Goal: Book appointment/travel/reservation

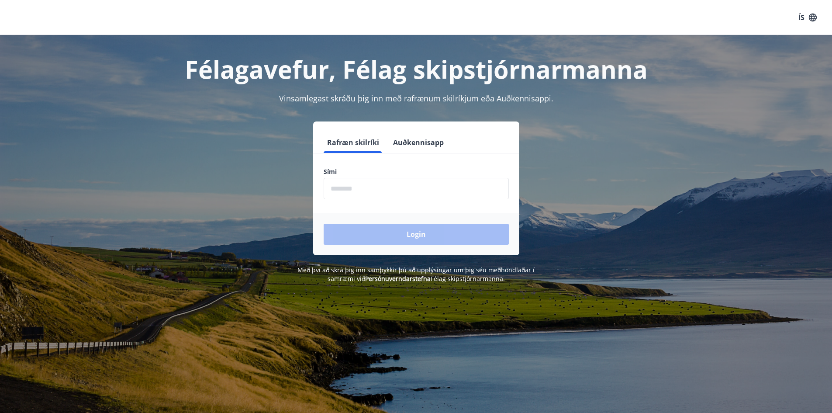
click at [370, 183] on input "phone" at bounding box center [416, 188] width 185 height 21
type input "*"
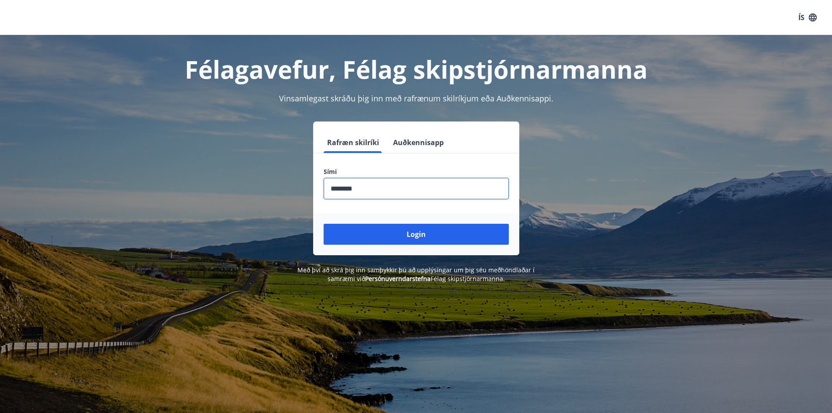
type input "********"
click at [324, 224] on button "Login" at bounding box center [416, 234] width 185 height 21
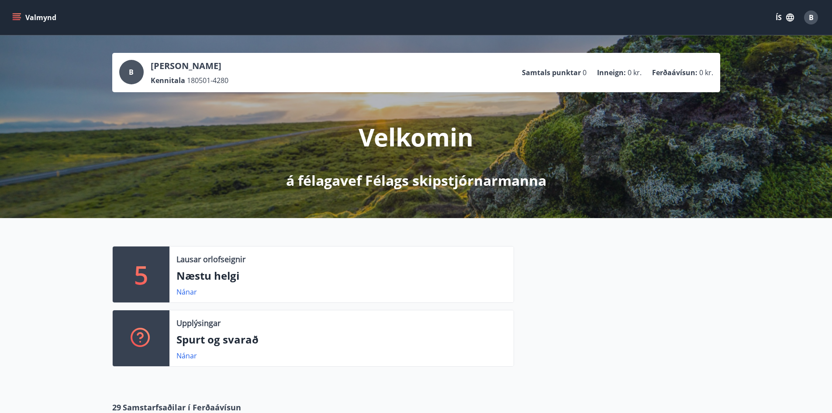
click at [778, 17] on button "ÍS" at bounding box center [785, 18] width 28 height 16
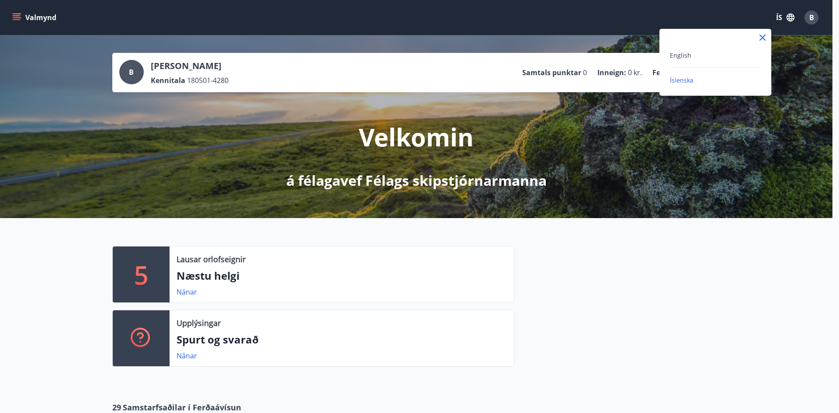
click at [691, 52] on div "English" at bounding box center [715, 55] width 91 height 10
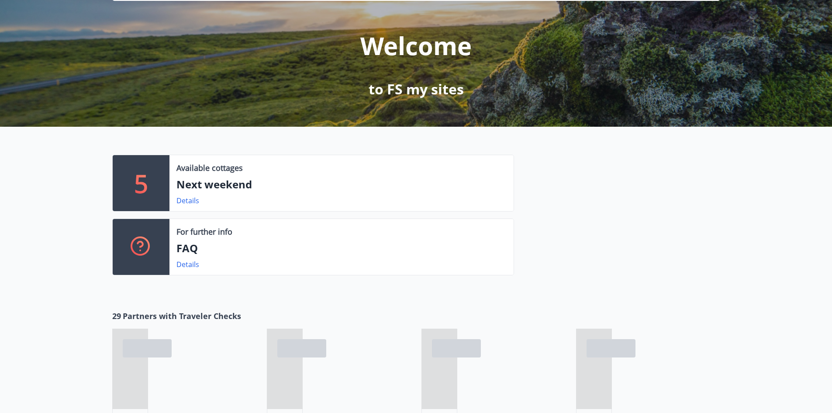
scroll to position [262, 0]
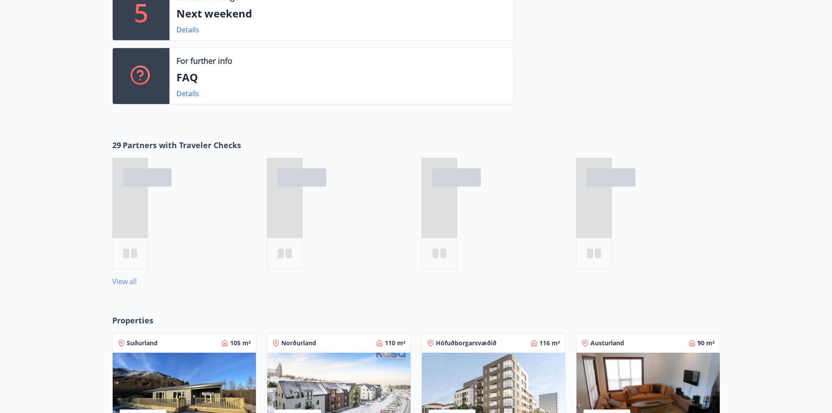
click at [131, 281] on link "View all" at bounding box center [124, 282] width 24 height 10
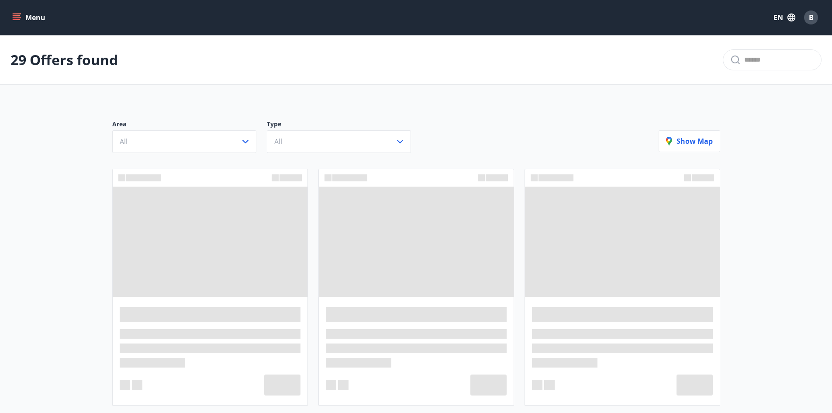
click at [440, 142] on div "Area All Type All" at bounding box center [385, 136] width 547 height 33
click at [149, 106] on div "Area All Type All Show map" at bounding box center [416, 132] width 629 height 61
click at [787, 21] on icon "button" at bounding box center [792, 18] width 10 height 10
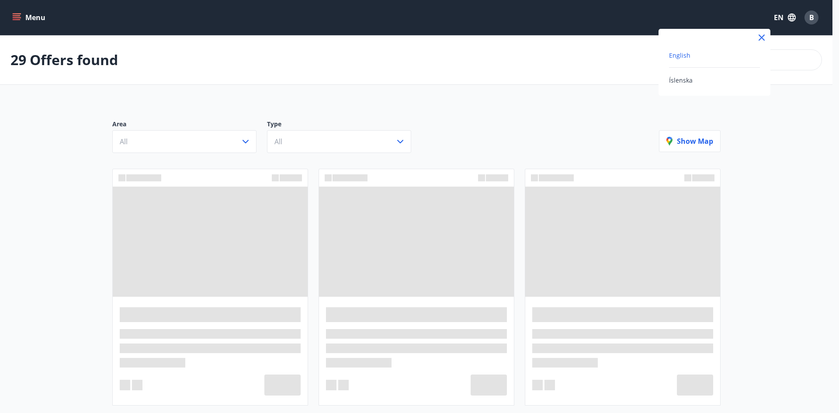
click at [693, 83] on div "Íslenska" at bounding box center [714, 80] width 91 height 10
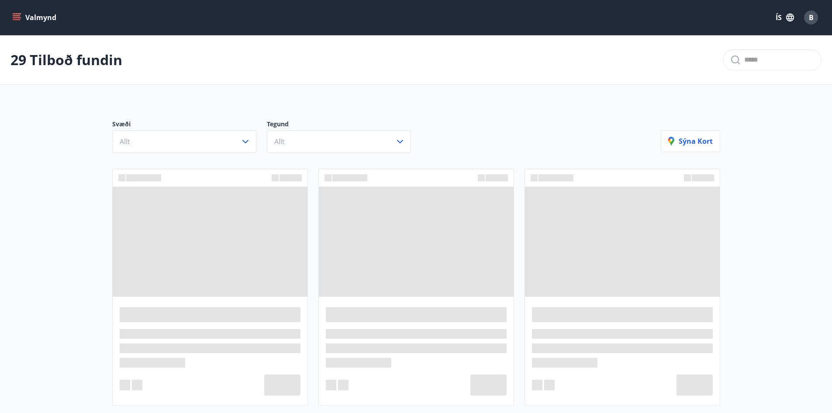
click at [491, 109] on div "Svæði Allt Tegund Allt Sýna kort" at bounding box center [416, 132] width 629 height 61
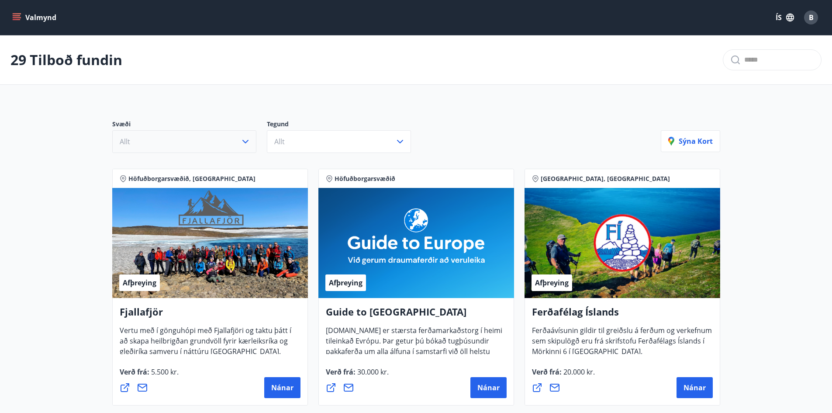
click at [249, 138] on icon "button" at bounding box center [245, 141] width 10 height 10
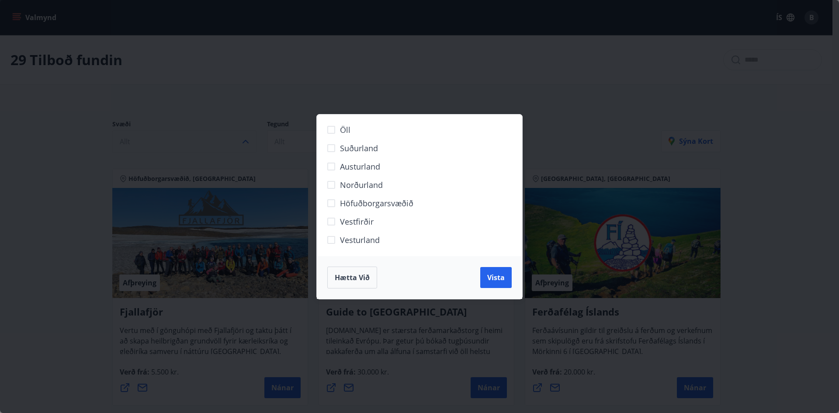
click at [235, 116] on div "Öll Suðurland Austurland Norðurland Höfuðborgarsvæðið Vestfirðir Vesturland Hæt…" at bounding box center [419, 206] width 839 height 413
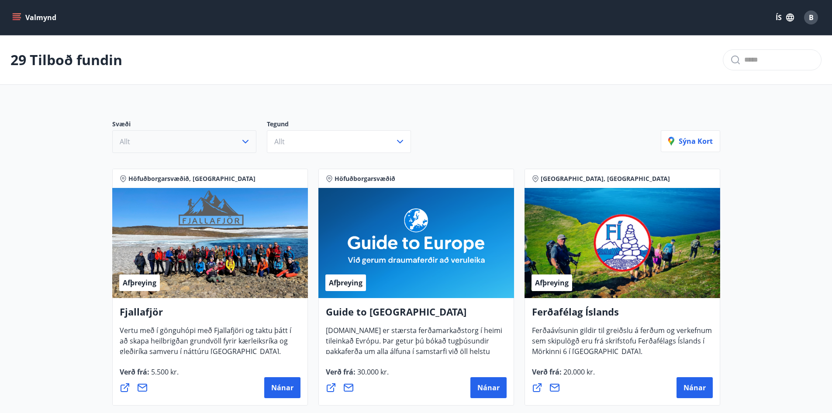
click at [17, 20] on icon "menu" at bounding box center [17, 19] width 8 height 1
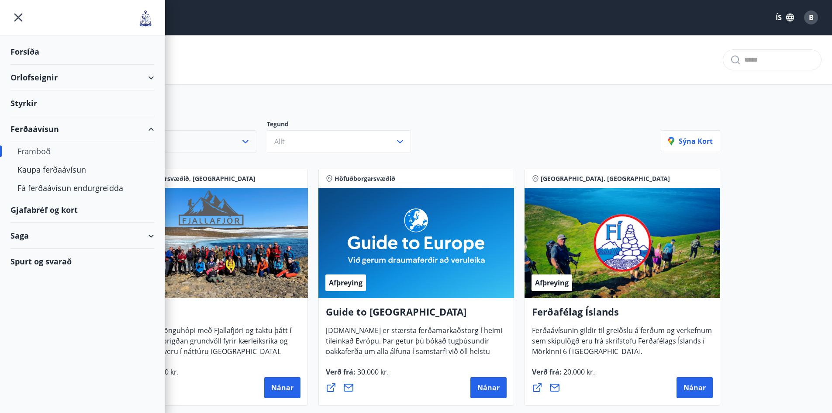
click at [153, 76] on div "Orlofseignir" at bounding box center [82, 78] width 144 height 26
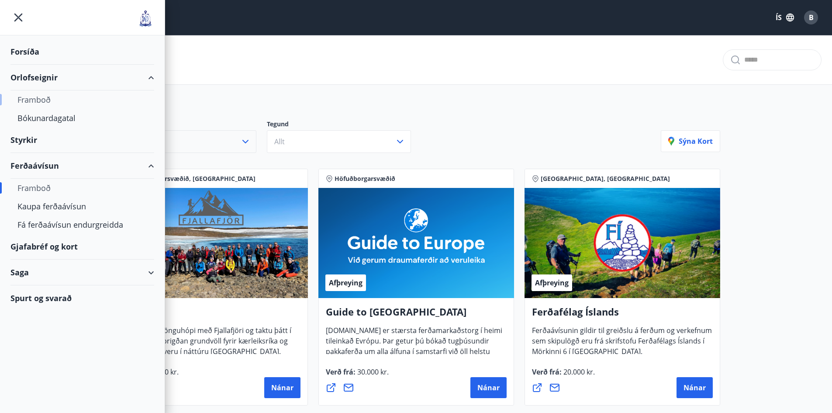
click at [38, 104] on div "Framboð" at bounding box center [82, 99] width 130 height 18
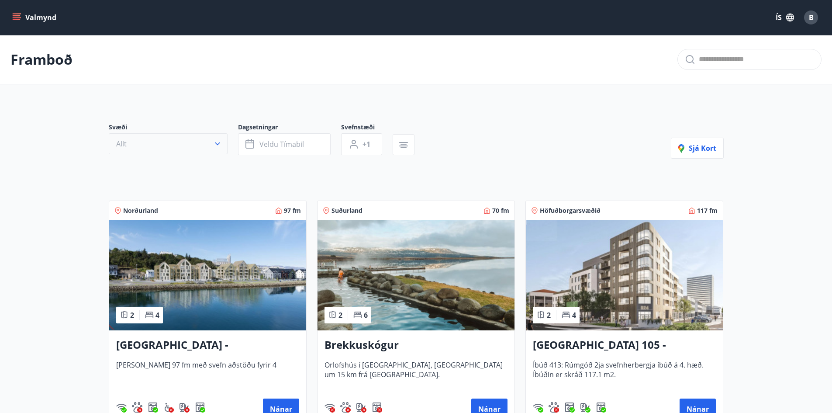
click at [198, 145] on button "Allt" at bounding box center [168, 143] width 119 height 21
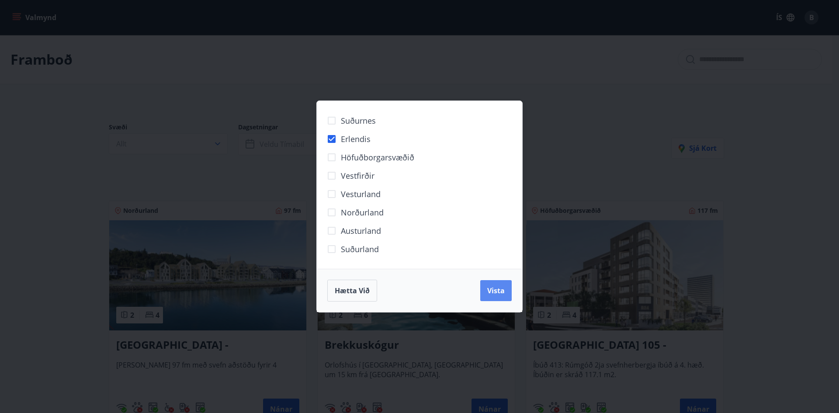
click at [499, 286] on span "Vista" at bounding box center [495, 291] width 17 height 10
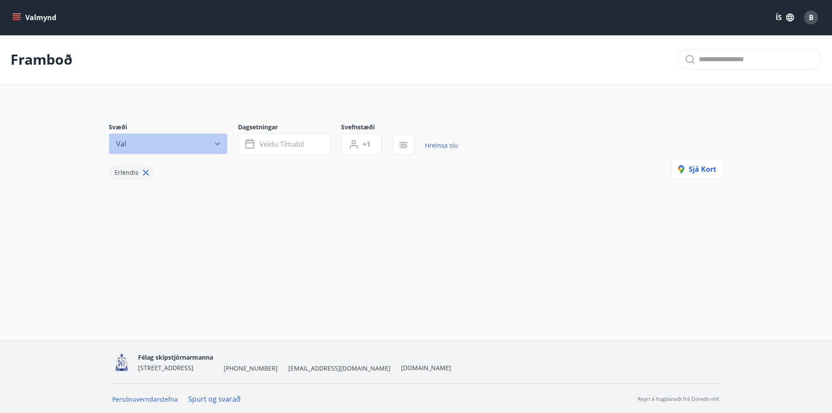
click at [212, 146] on button "Val" at bounding box center [168, 143] width 119 height 21
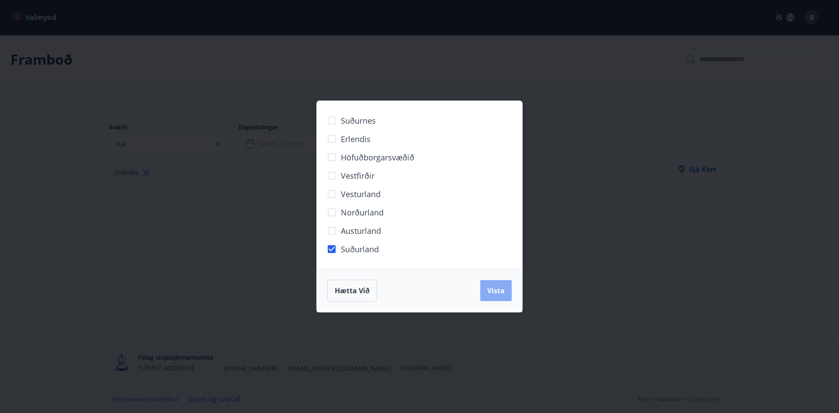
click at [492, 285] on button "Vista" at bounding box center [495, 290] width 31 height 21
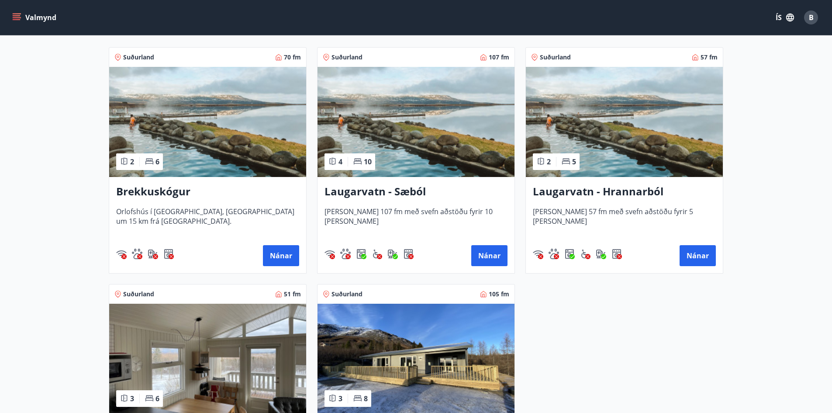
scroll to position [175, 0]
click at [639, 194] on h3 "Laugarvatn - Hrannarból" at bounding box center [624, 192] width 183 height 16
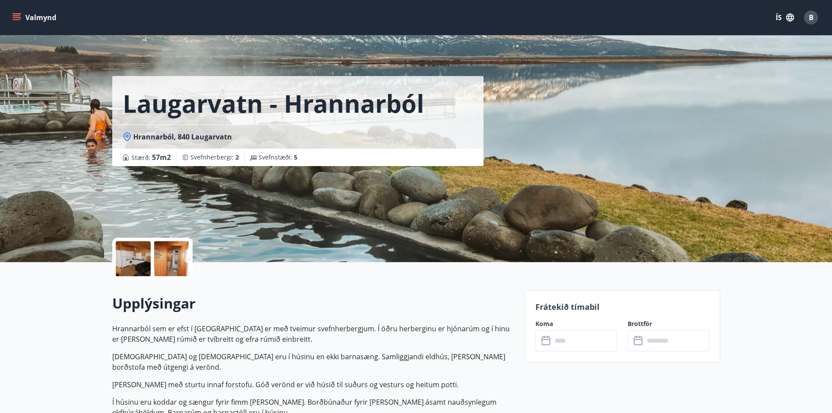
click at [146, 266] on div at bounding box center [133, 258] width 35 height 35
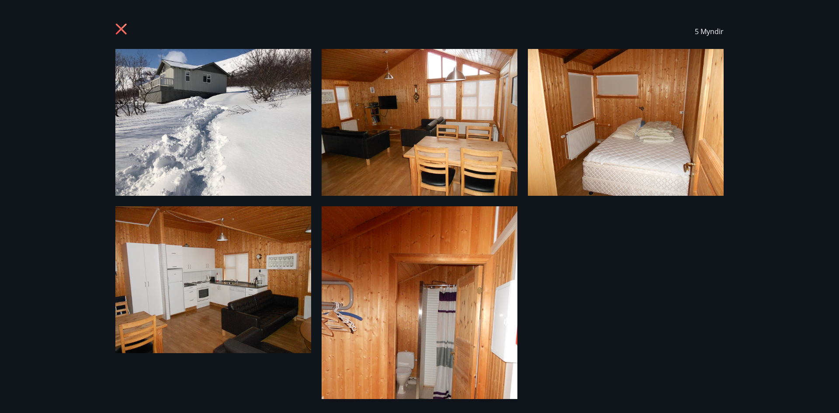
click at [694, 329] on div "5 Myndir" at bounding box center [419, 206] width 629 height 385
click at [118, 28] on icon at bounding box center [122, 30] width 14 height 14
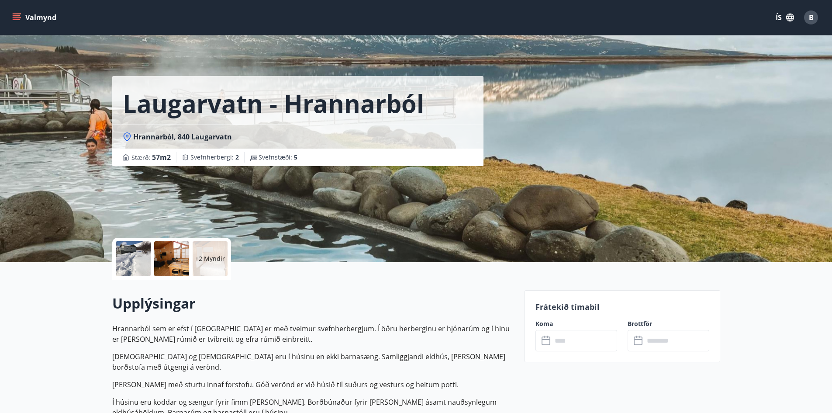
click at [168, 249] on div at bounding box center [171, 258] width 35 height 35
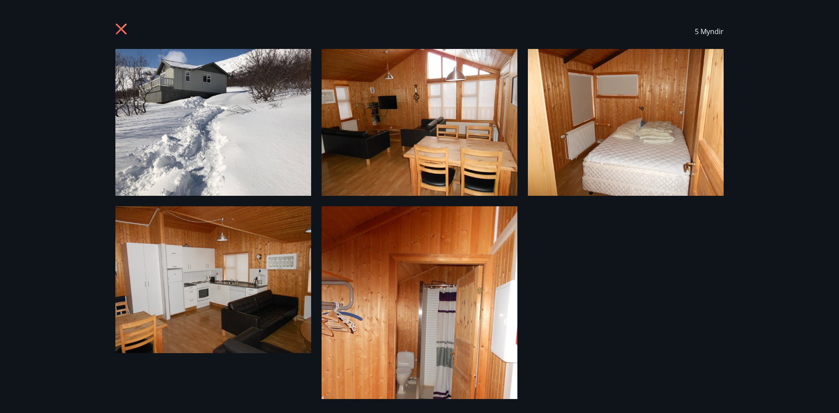
click at [816, 251] on div "5 Myndir" at bounding box center [419, 206] width 839 height 413
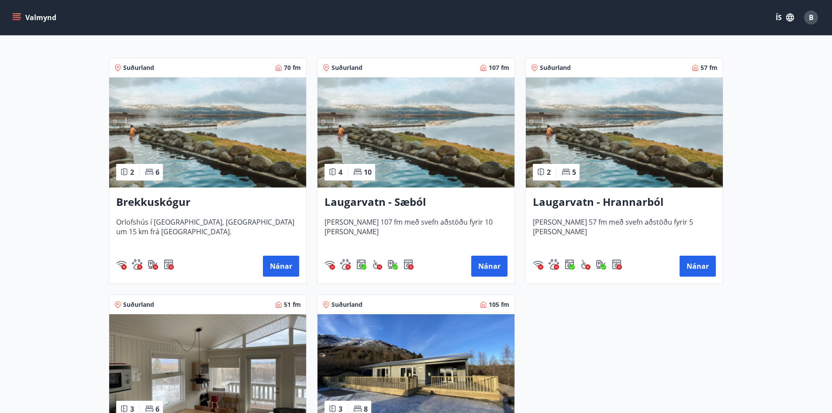
scroll to position [218, 0]
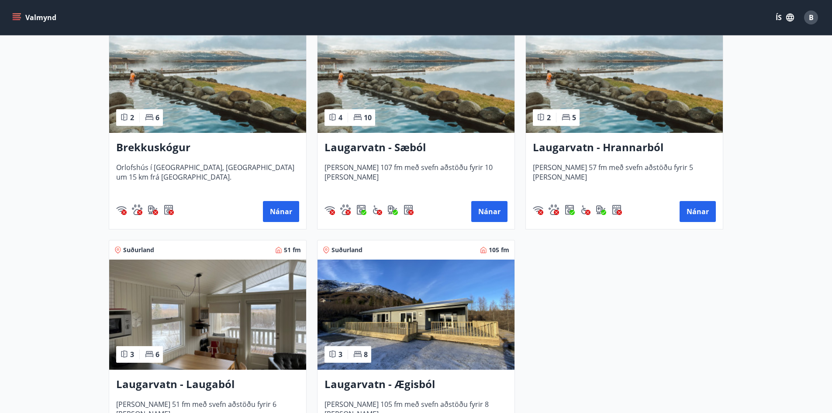
click at [184, 105] on img at bounding box center [207, 78] width 197 height 110
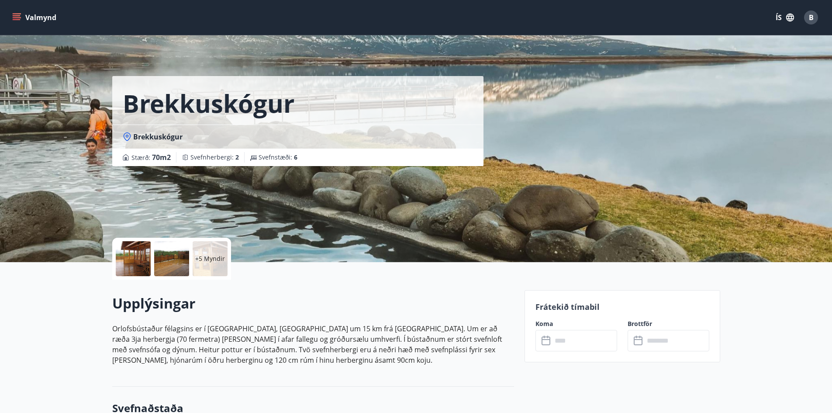
click at [124, 255] on div at bounding box center [133, 258] width 35 height 35
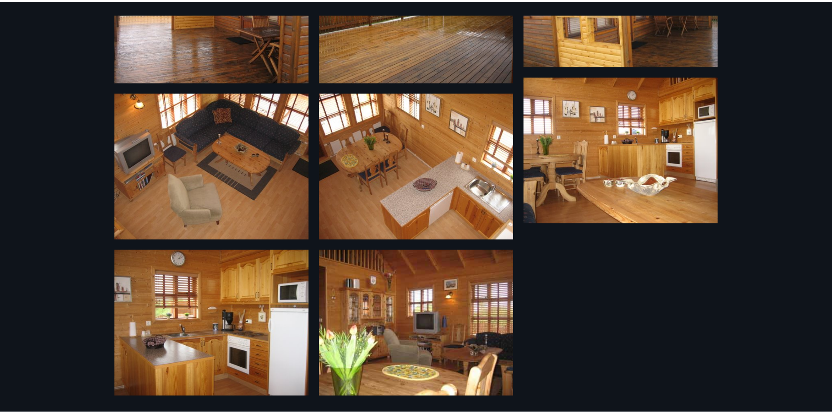
scroll to position [271, 0]
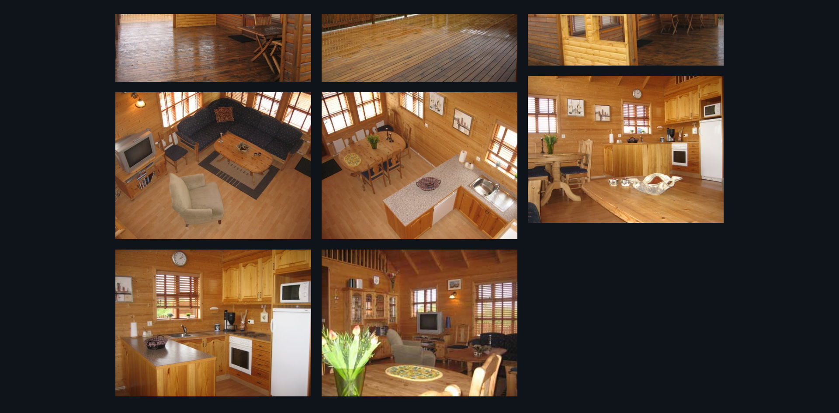
click at [809, 270] on div "11 Myndir" at bounding box center [419, 206] width 839 height 413
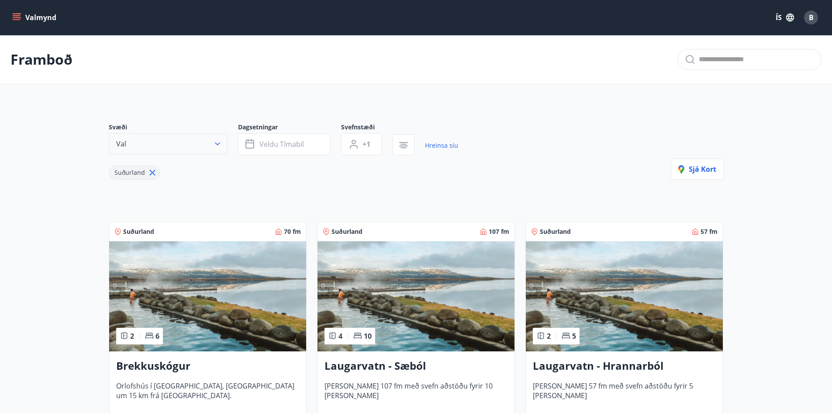
click at [212, 141] on button "Val" at bounding box center [168, 143] width 119 height 21
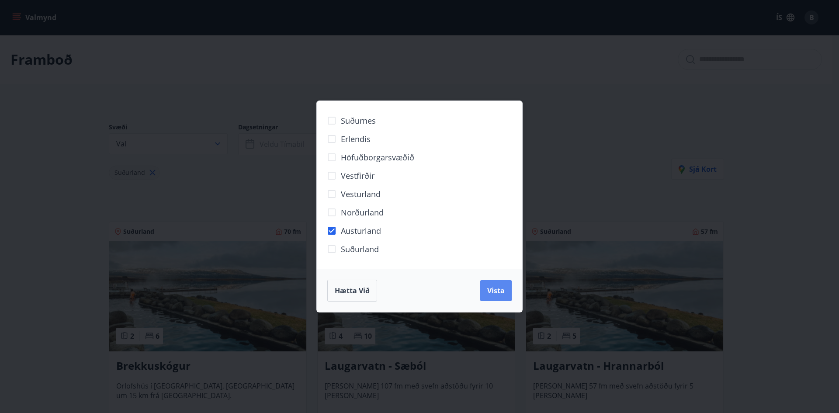
click at [490, 290] on span "Vista" at bounding box center [495, 291] width 17 height 10
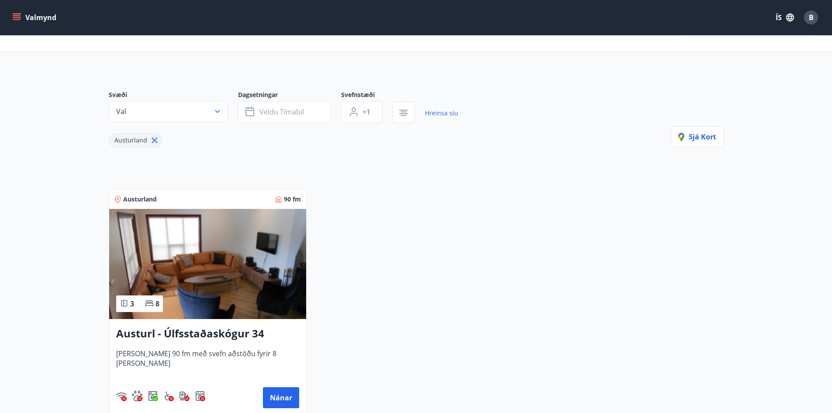
scroll to position [87, 0]
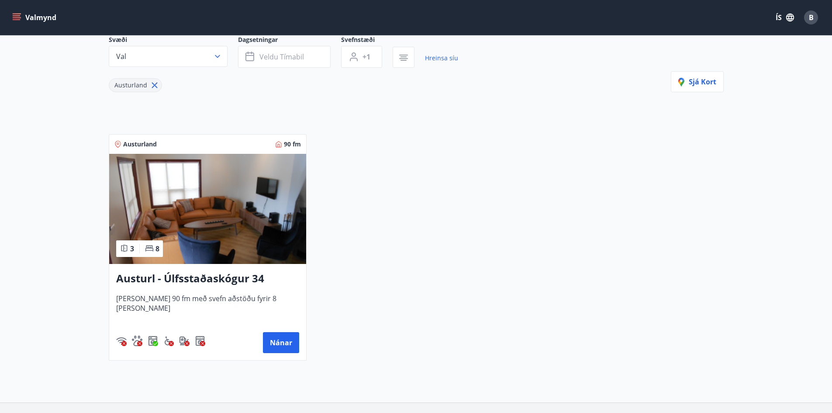
click at [218, 276] on h3 "Austurl - Úlfsstaðaskógur 34" at bounding box center [207, 279] width 183 height 16
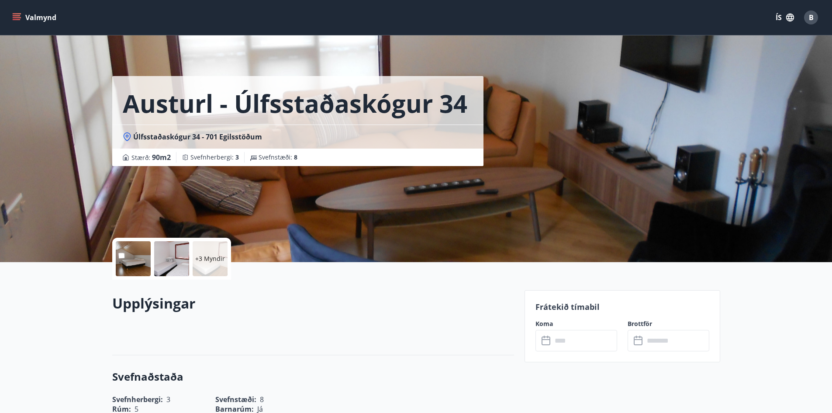
click at [135, 260] on div at bounding box center [133, 258] width 35 height 35
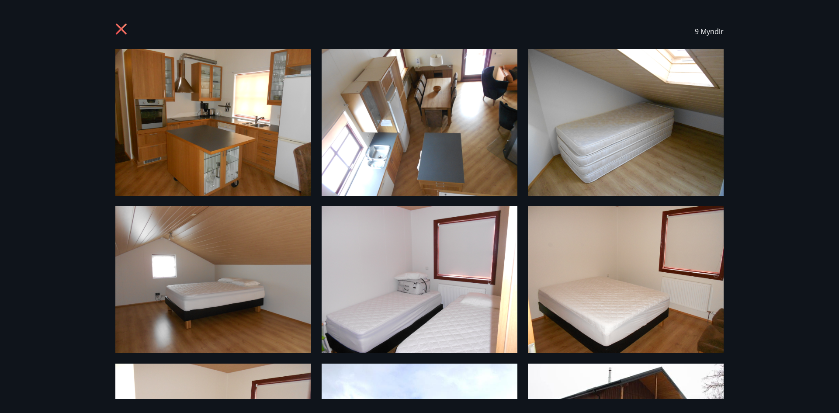
click at [122, 30] on icon at bounding box center [121, 29] width 11 height 11
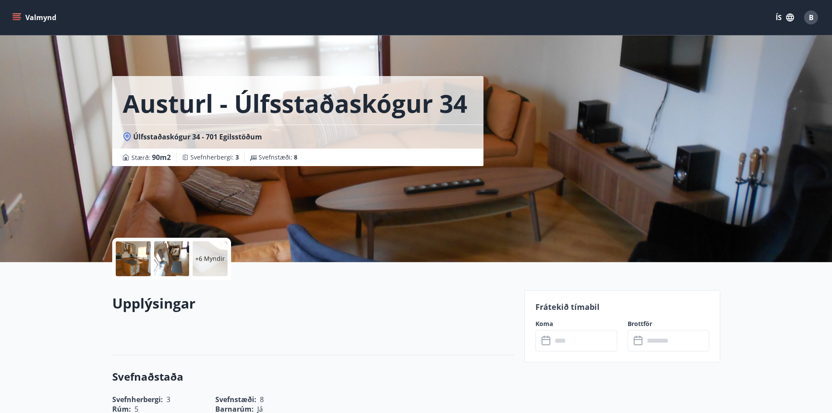
scroll to position [1, 0]
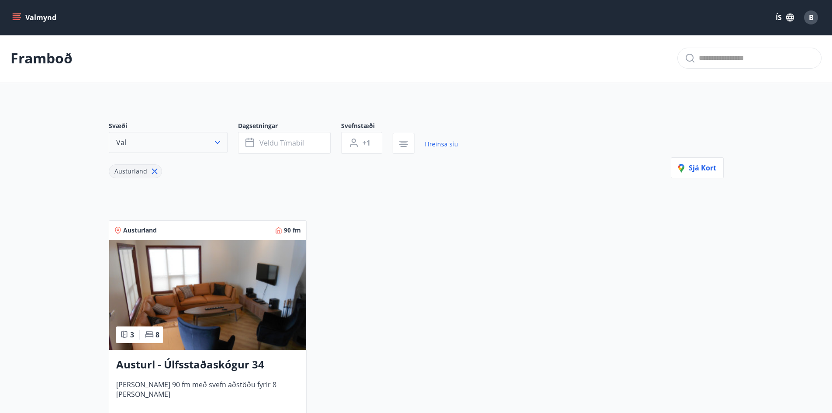
click at [163, 141] on button "Val" at bounding box center [168, 142] width 119 height 21
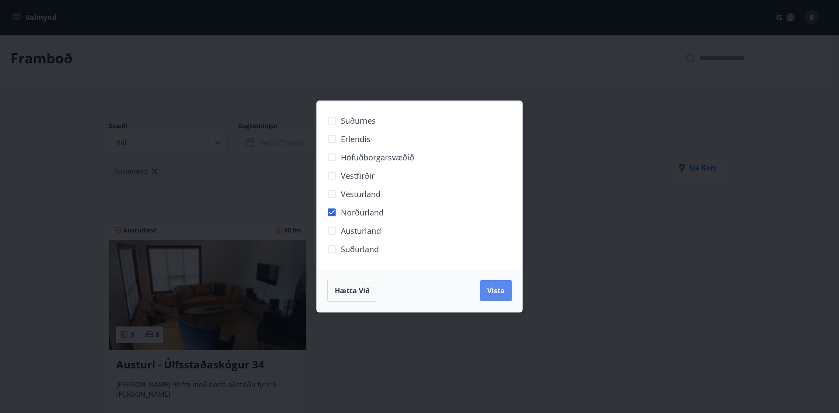
click at [504, 291] on span "Vista" at bounding box center [495, 291] width 17 height 10
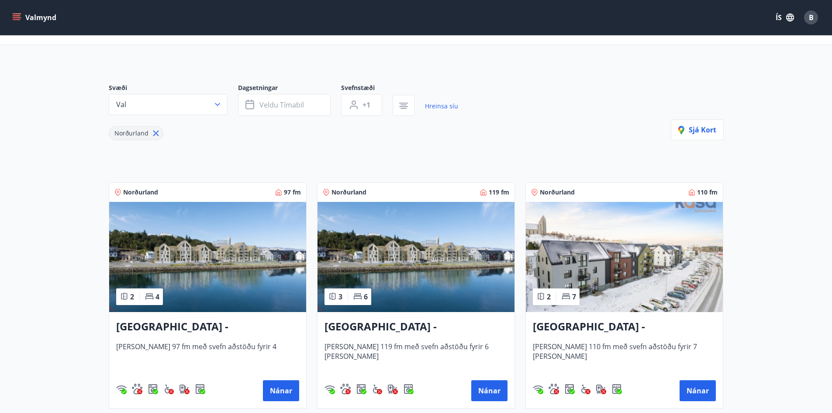
scroll to position [89, 0]
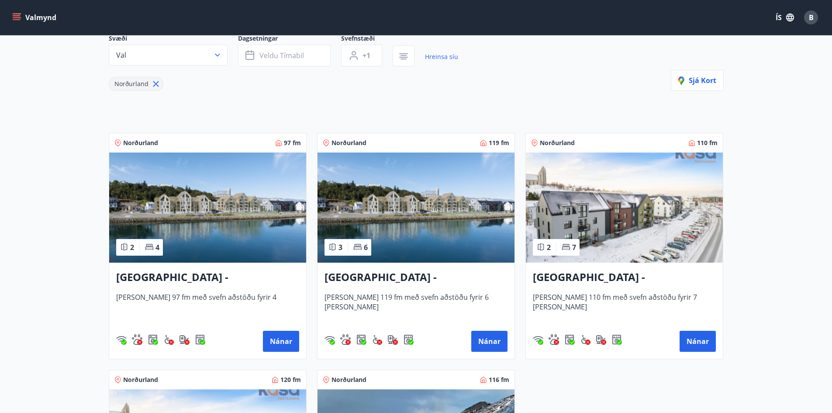
click at [216, 230] on img at bounding box center [207, 207] width 197 height 110
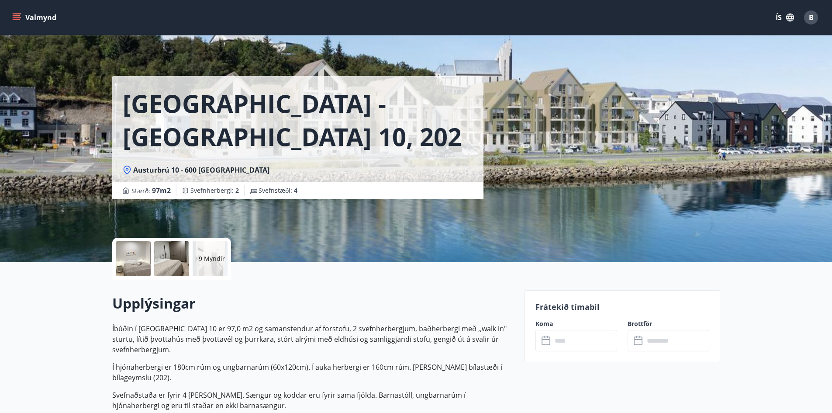
click at [132, 256] on div at bounding box center [133, 258] width 35 height 35
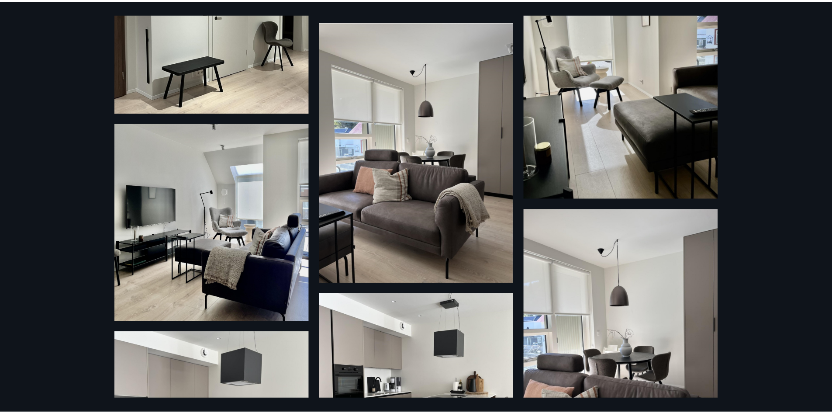
scroll to position [805, 0]
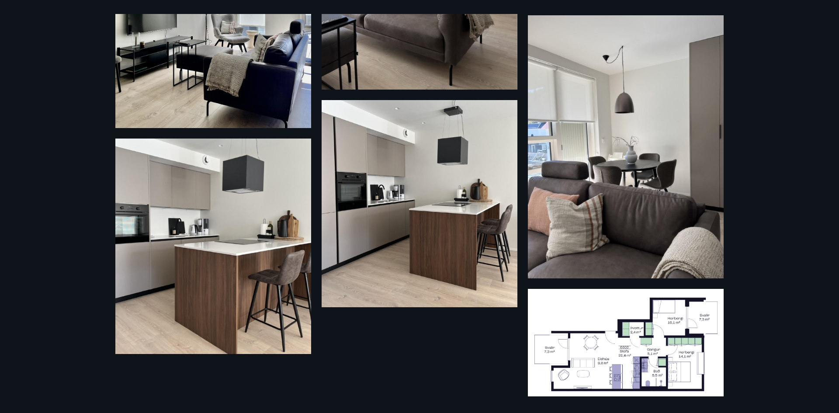
click at [825, 225] on div "15 Myndir" at bounding box center [419, 206] width 839 height 413
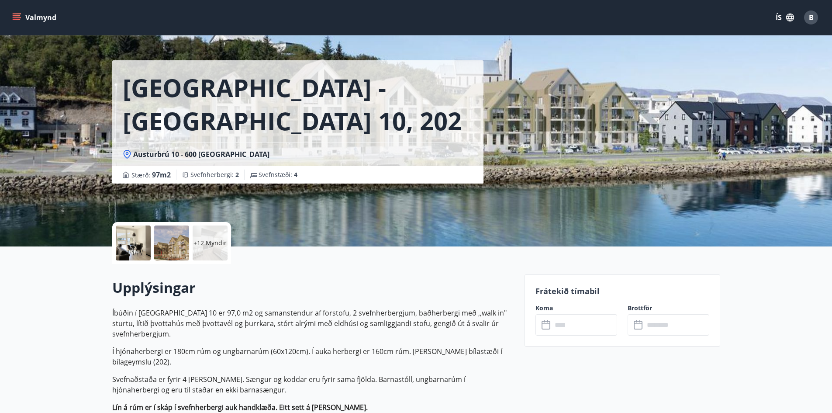
scroll to position [0, 0]
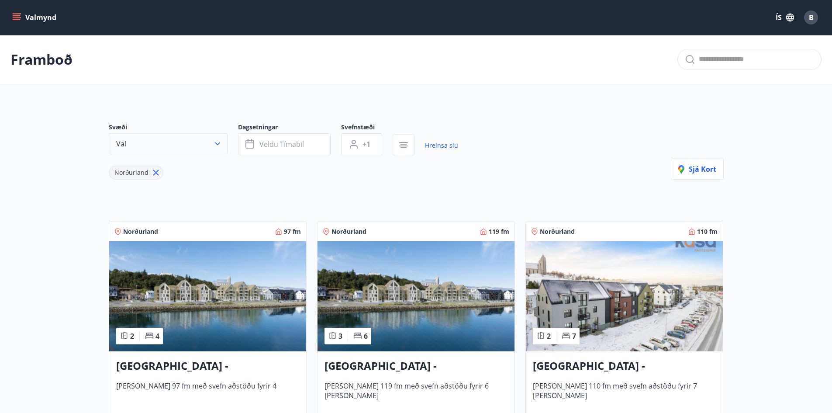
click at [137, 146] on button "Val" at bounding box center [168, 143] width 119 height 21
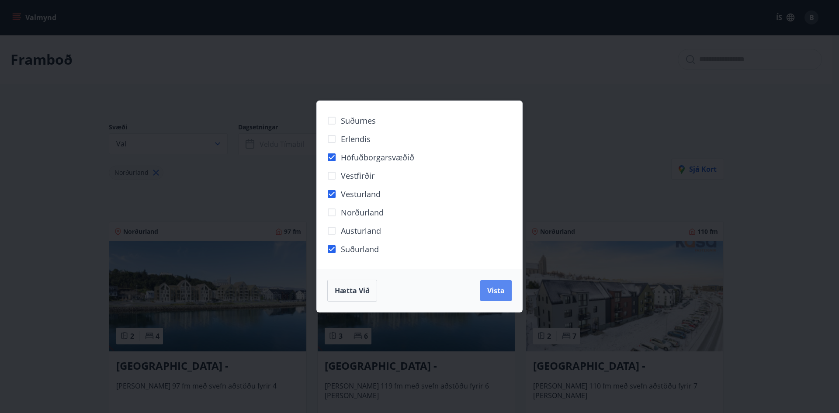
click at [491, 291] on span "Vista" at bounding box center [495, 291] width 17 height 10
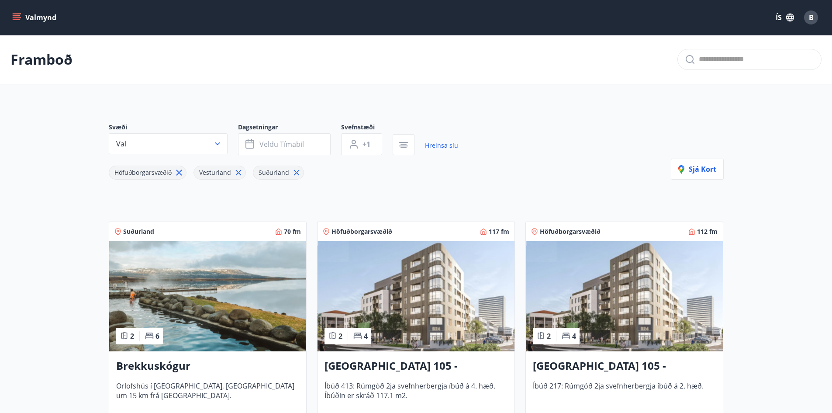
click at [180, 174] on icon at bounding box center [179, 173] width 6 height 6
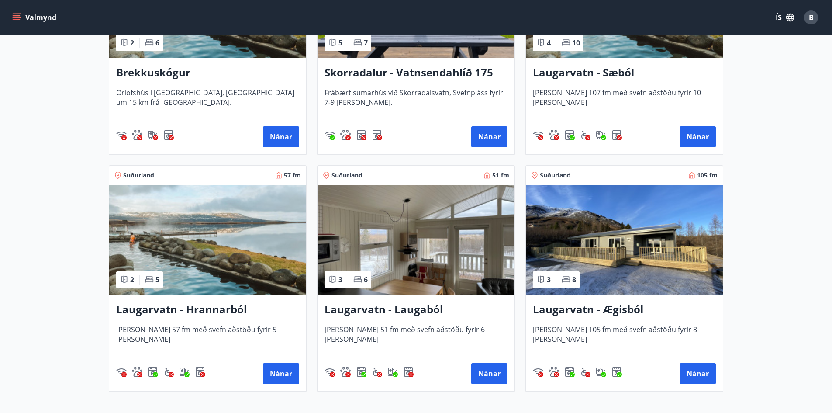
scroll to position [306, 0]
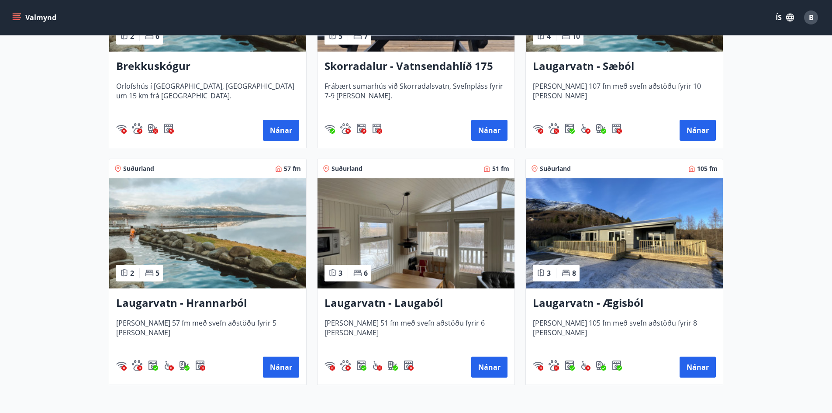
click at [395, 302] on h3 "Laugarvatn - Laugaból" at bounding box center [416, 303] width 183 height 16
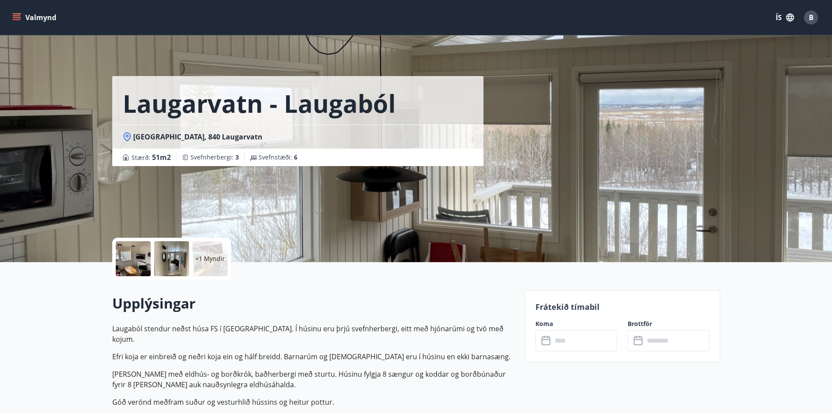
click at [135, 254] on div at bounding box center [133, 258] width 35 height 35
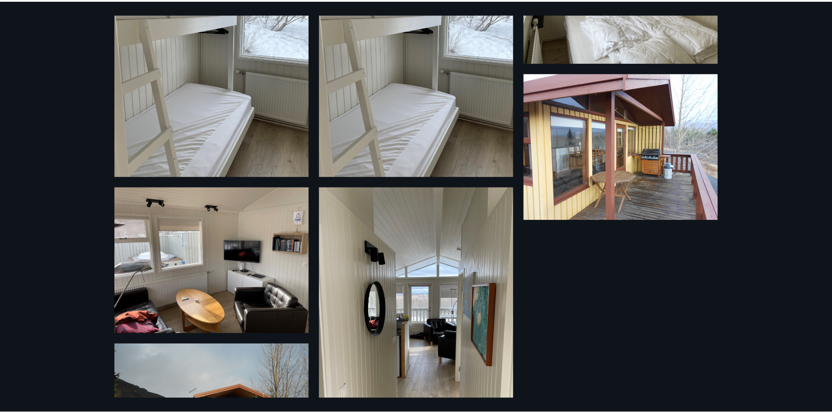
scroll to position [97, 0]
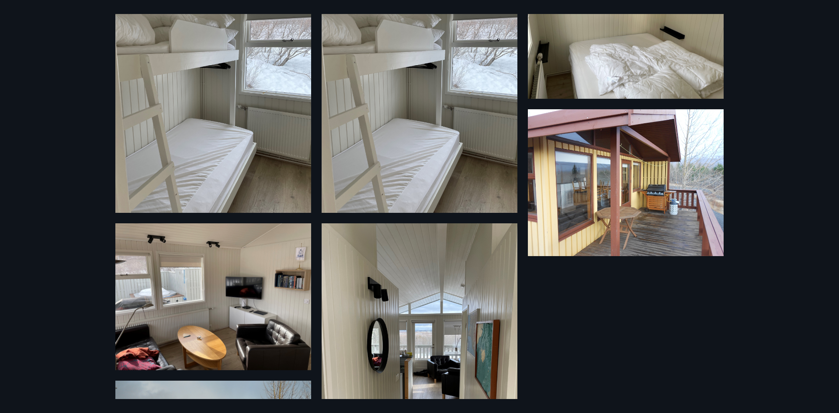
click at [774, 213] on div "7 Myndir" at bounding box center [419, 206] width 839 height 413
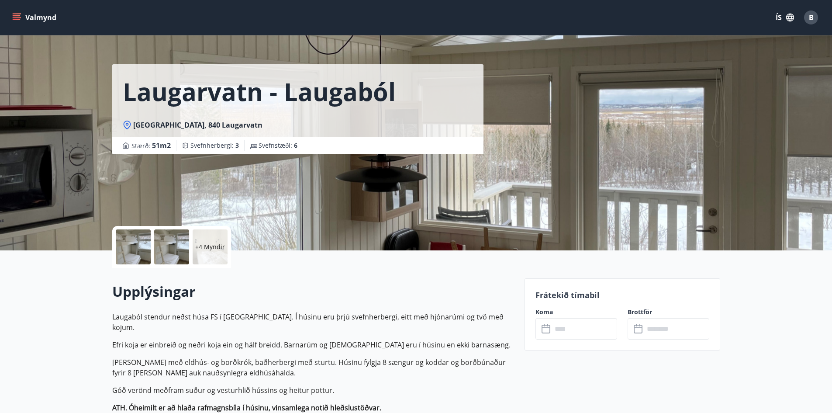
scroll to position [0, 0]
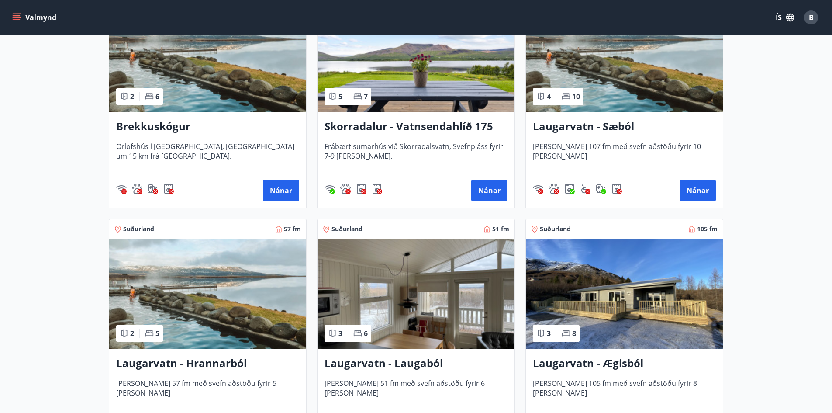
scroll to position [387, 0]
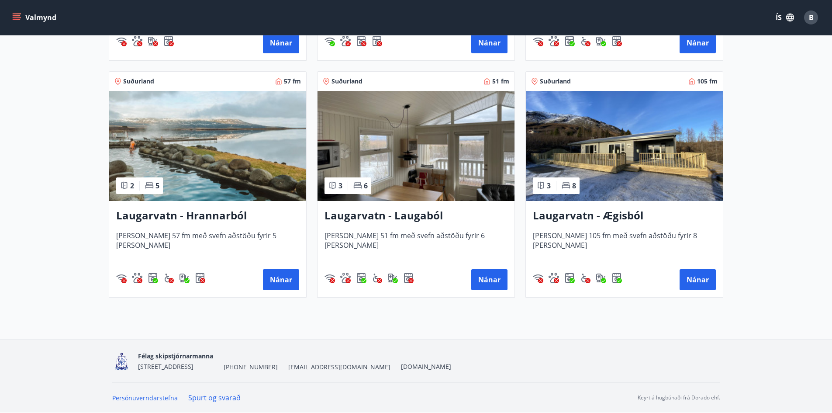
click at [591, 216] on h3 "Laugarvatn - Ægisból" at bounding box center [624, 216] width 183 height 16
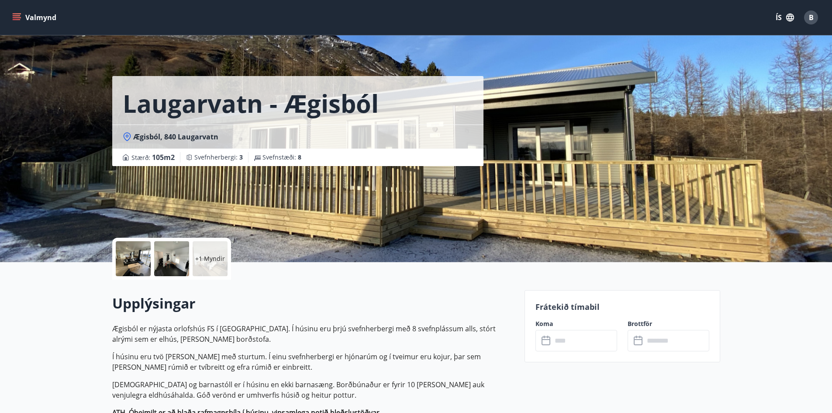
click at [132, 258] on div at bounding box center [133, 258] width 35 height 35
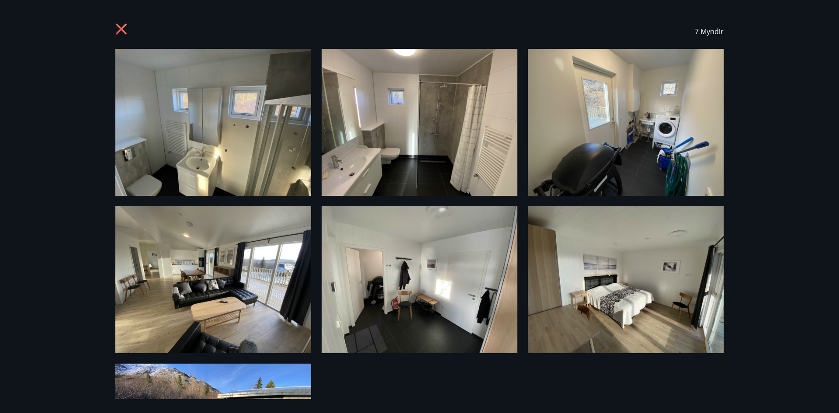
click at [785, 252] on div "7 Myndir" at bounding box center [419, 206] width 839 height 413
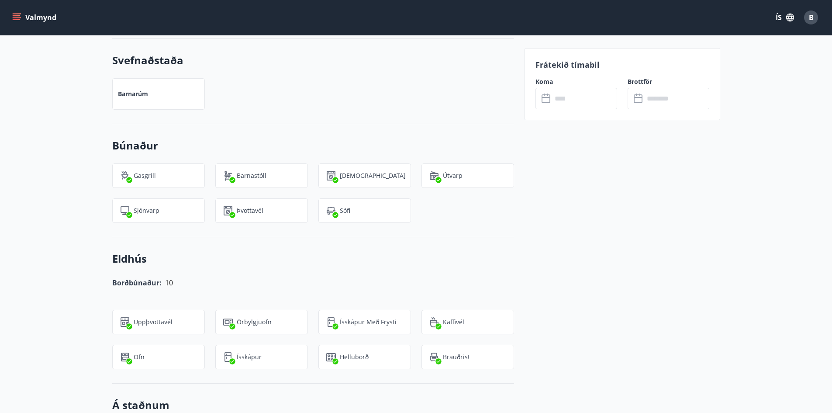
scroll to position [786, 0]
click at [571, 102] on input "text" at bounding box center [584, 98] width 65 height 21
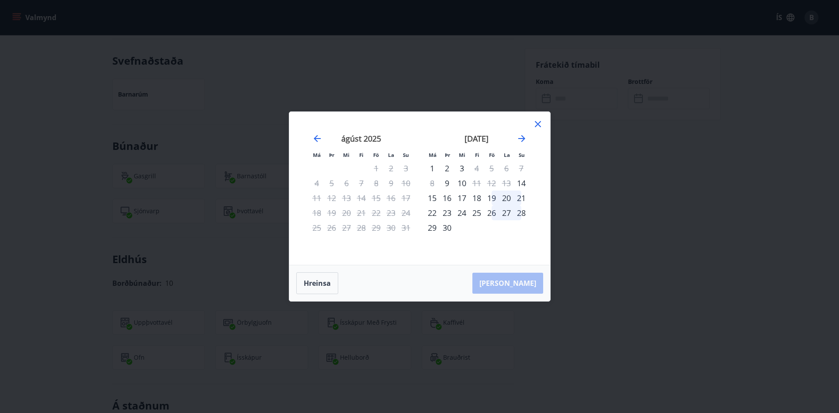
click at [523, 213] on div "28" at bounding box center [521, 212] width 15 height 15
click at [522, 139] on icon "Move forward to switch to the next month." at bounding box center [521, 138] width 7 height 7
click at [463, 196] on div "15" at bounding box center [461, 197] width 15 height 15
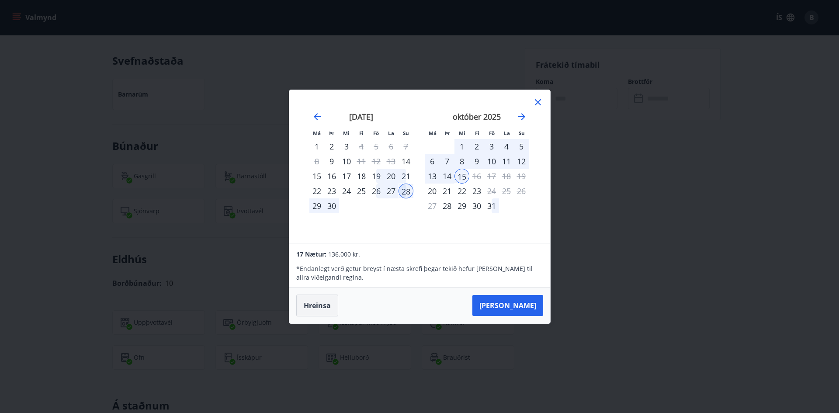
click at [314, 308] on button "Hreinsa" at bounding box center [317, 305] width 42 height 22
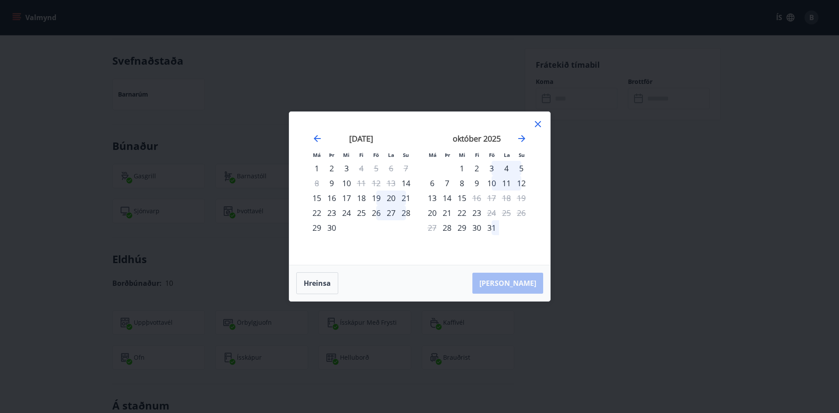
click at [376, 213] on div "26" at bounding box center [376, 212] width 15 height 15
click at [317, 229] on div "29" at bounding box center [316, 227] width 15 height 15
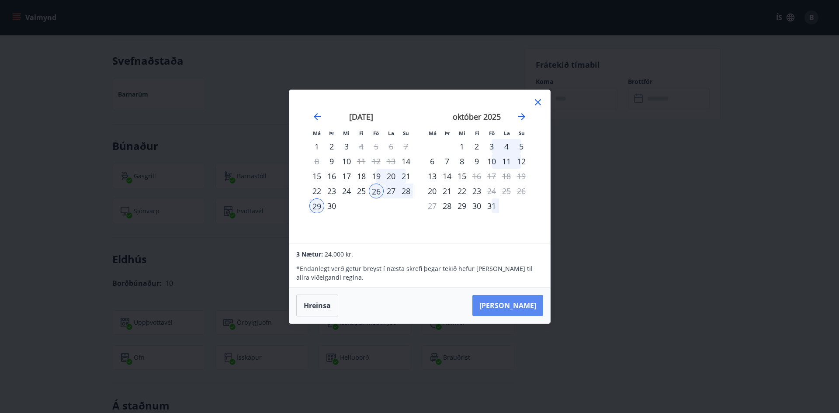
click at [522, 305] on button "Taka Frá" at bounding box center [507, 305] width 71 height 21
click at [295, 286] on div "3 Nætur: 24.000 kr. * Endanlegt verð getur breyst í næsta skrefi þegar tekið he…" at bounding box center [419, 265] width 260 height 44
drag, startPoint x: 306, startPoint y: 291, endPoint x: 315, endPoint y: 304, distance: 15.4
click at [306, 293] on div "Hreinsa Taka Frá" at bounding box center [419, 305] width 261 height 36
click at [315, 304] on button "Hreinsa" at bounding box center [317, 305] width 42 height 22
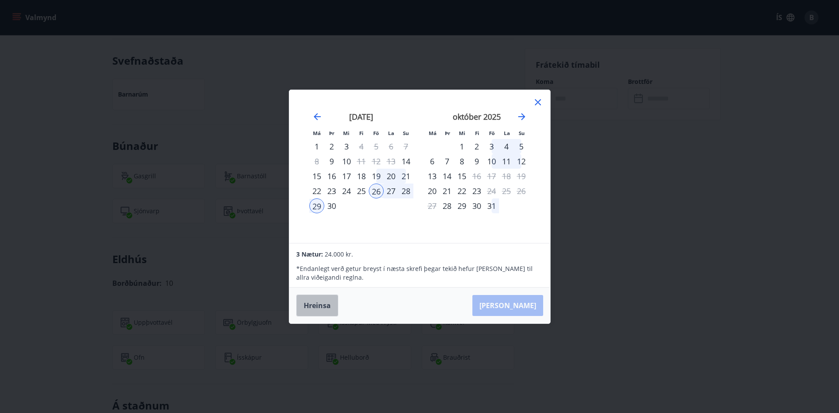
click at [315, 304] on div "Má Þr Mi Fi Fö La Su Má Þr Mi Fi Fö La Su ágúst 2025 1 2 3 4 5 6 7 8 9 10 11 12…" at bounding box center [419, 206] width 839 height 413
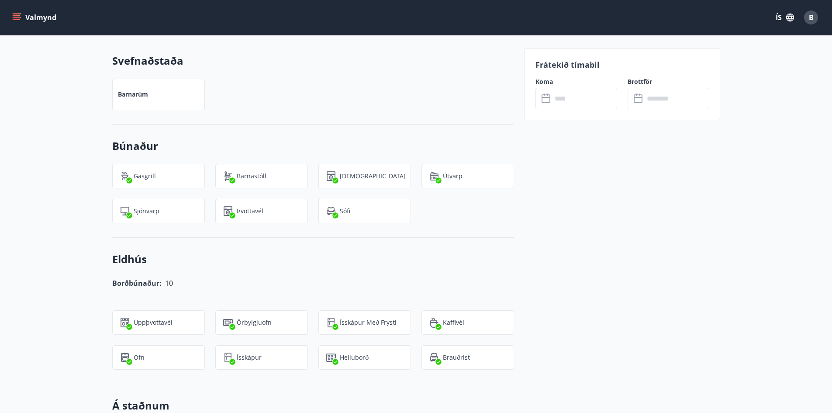
type input "******"
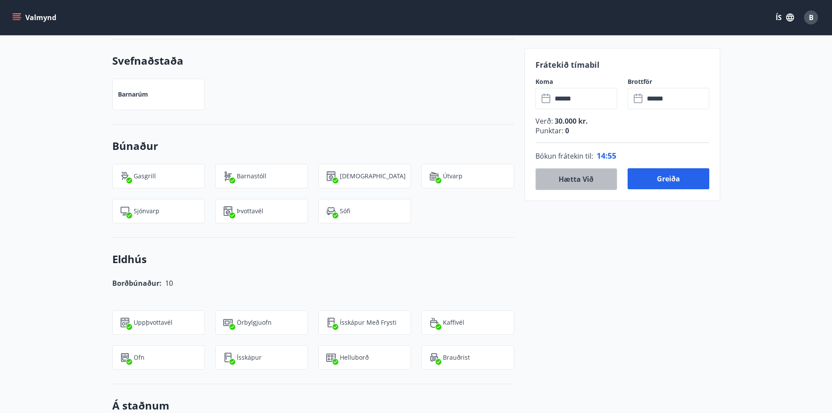
click at [578, 182] on button "Hætta við" at bounding box center [577, 179] width 82 height 22
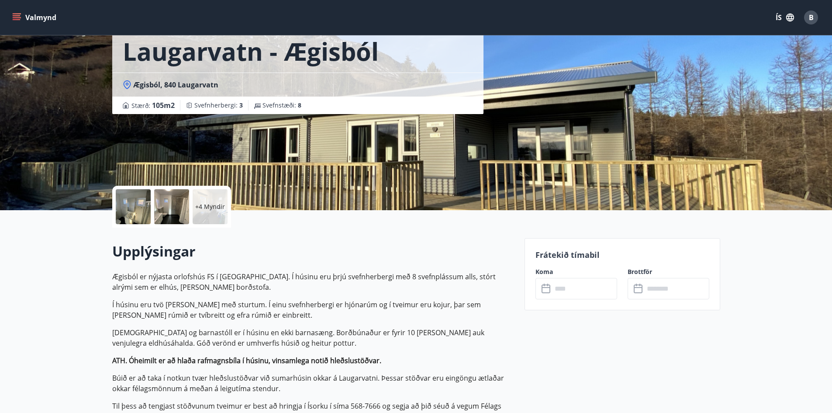
scroll to position [0, 0]
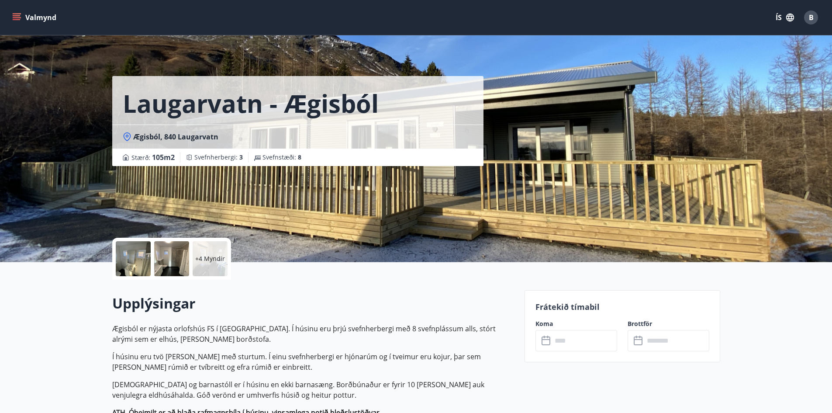
click at [565, 341] on input "text" at bounding box center [584, 340] width 65 height 21
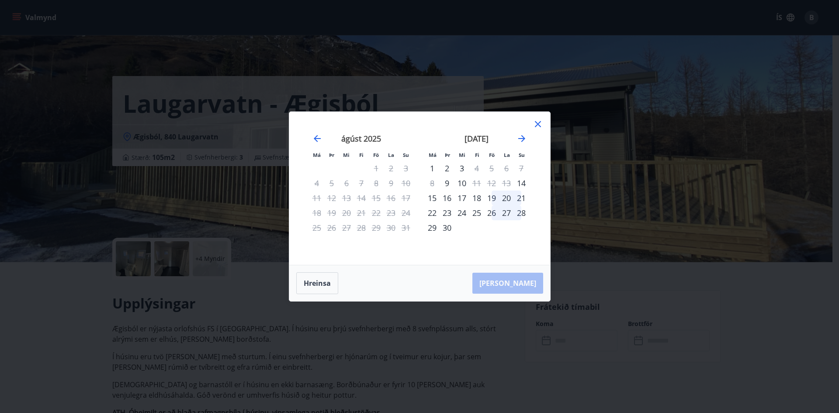
click at [537, 124] on icon at bounding box center [538, 124] width 10 height 10
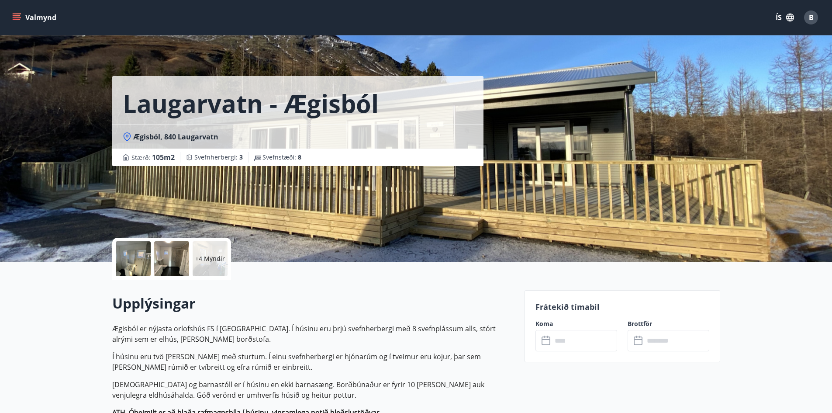
click at [134, 137] on span "Ægisból, 840 Laugarvatn" at bounding box center [175, 137] width 85 height 10
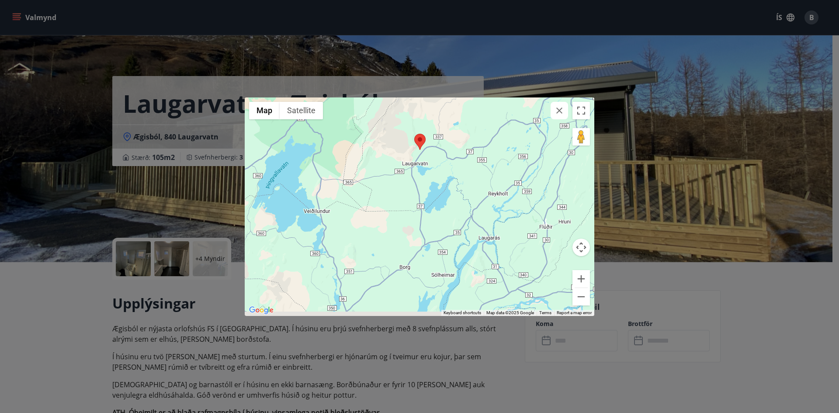
drag, startPoint x: 436, startPoint y: 224, endPoint x: 436, endPoint y: 143, distance: 81.3
click at [436, 143] on div at bounding box center [420, 206] width 350 height 218
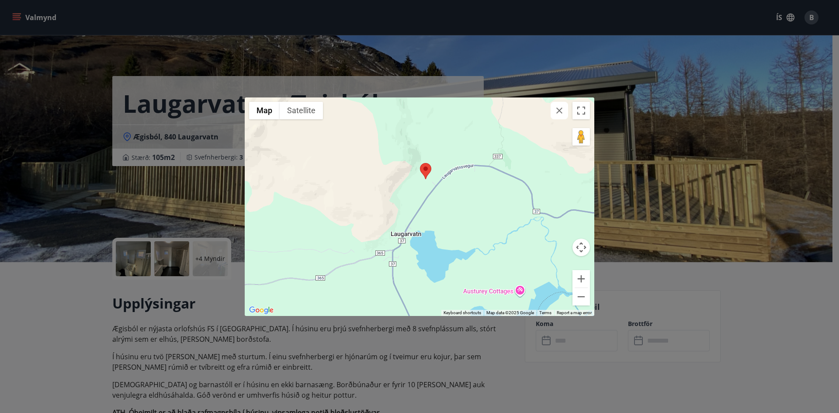
drag, startPoint x: 439, startPoint y: 179, endPoint x: 444, endPoint y: 203, distance: 24.5
click at [444, 203] on div at bounding box center [420, 206] width 350 height 218
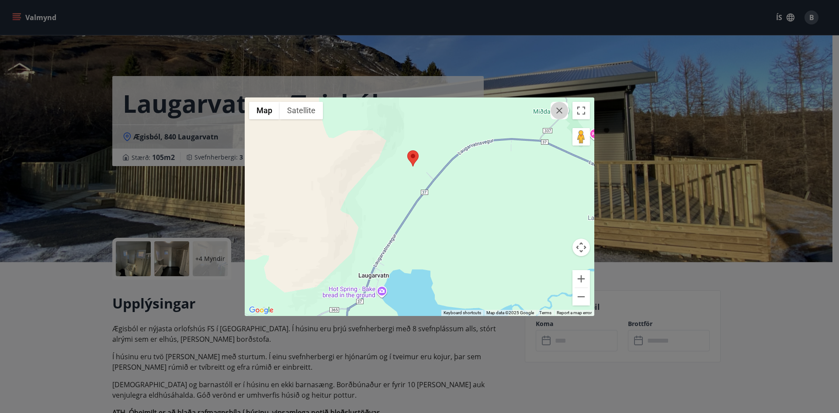
click at [561, 115] on icon "button" at bounding box center [559, 110] width 10 height 10
